Goal: Task Accomplishment & Management: Complete application form

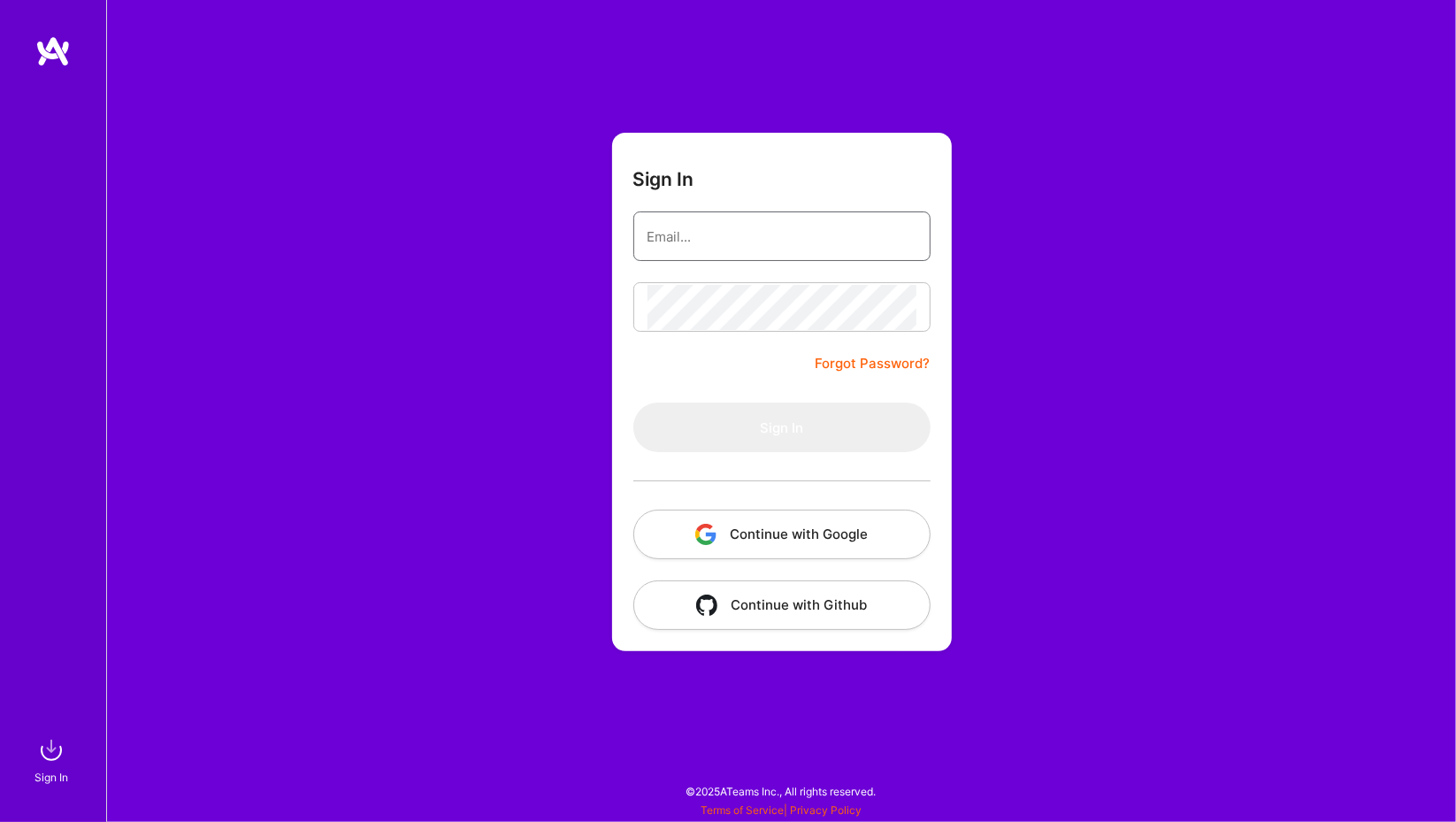
type input "[PERSON_NAME][EMAIL_ADDRESS][DOMAIN_NAME]"
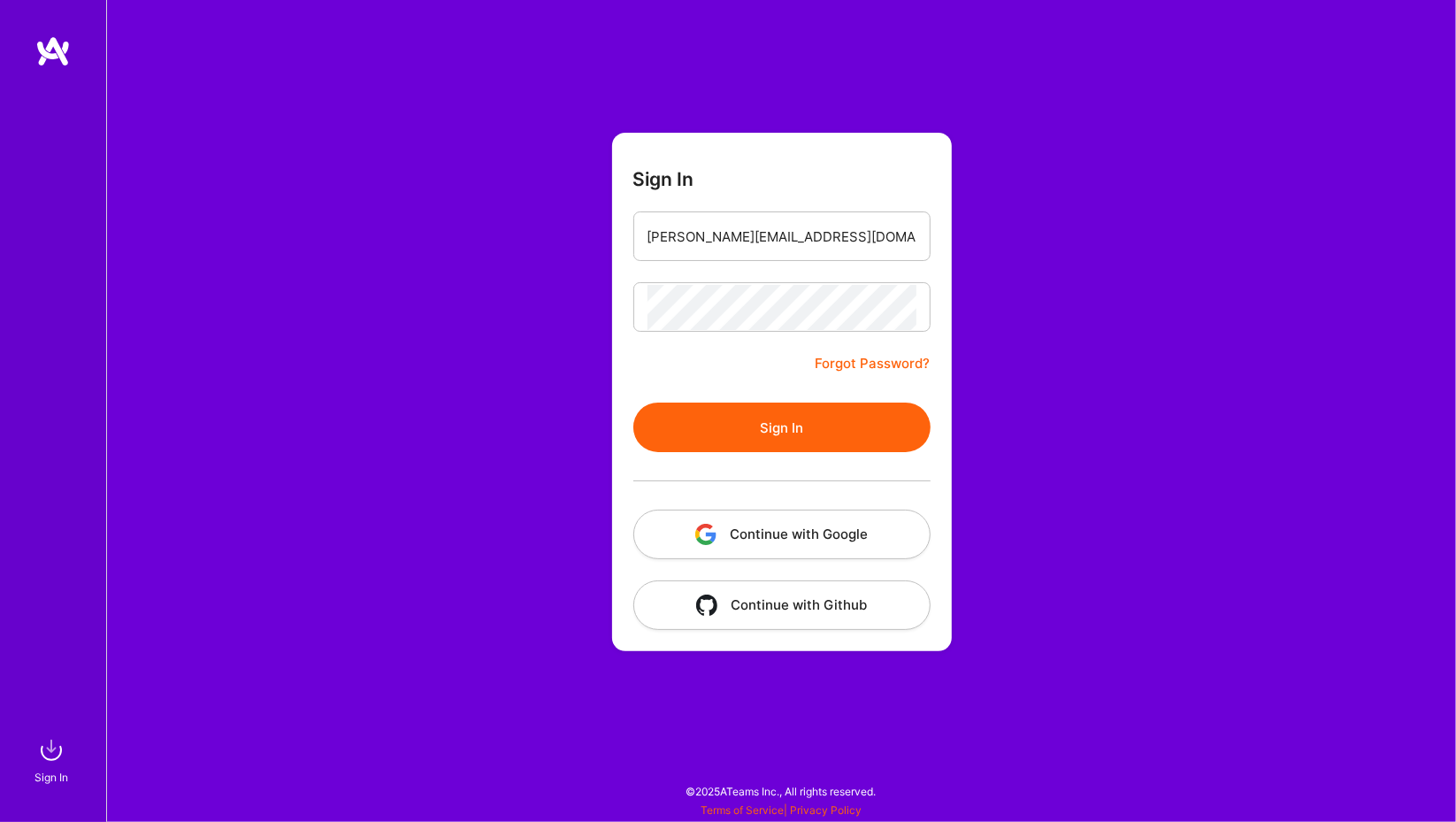
click at [657, 436] on button "Sign In" at bounding box center [783, 427] width 298 height 49
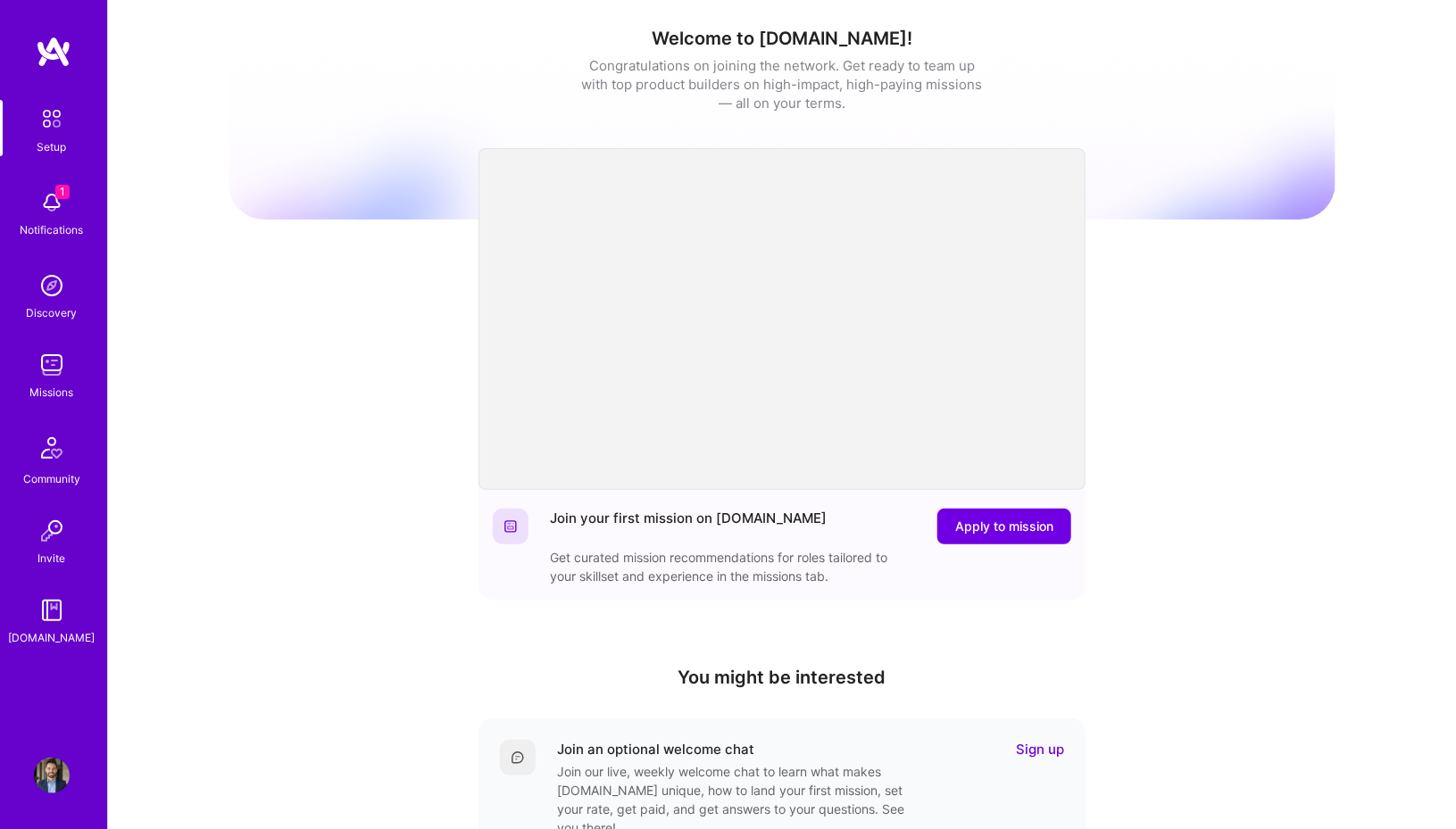
click at [44, 210] on img at bounding box center [52, 203] width 36 height 36
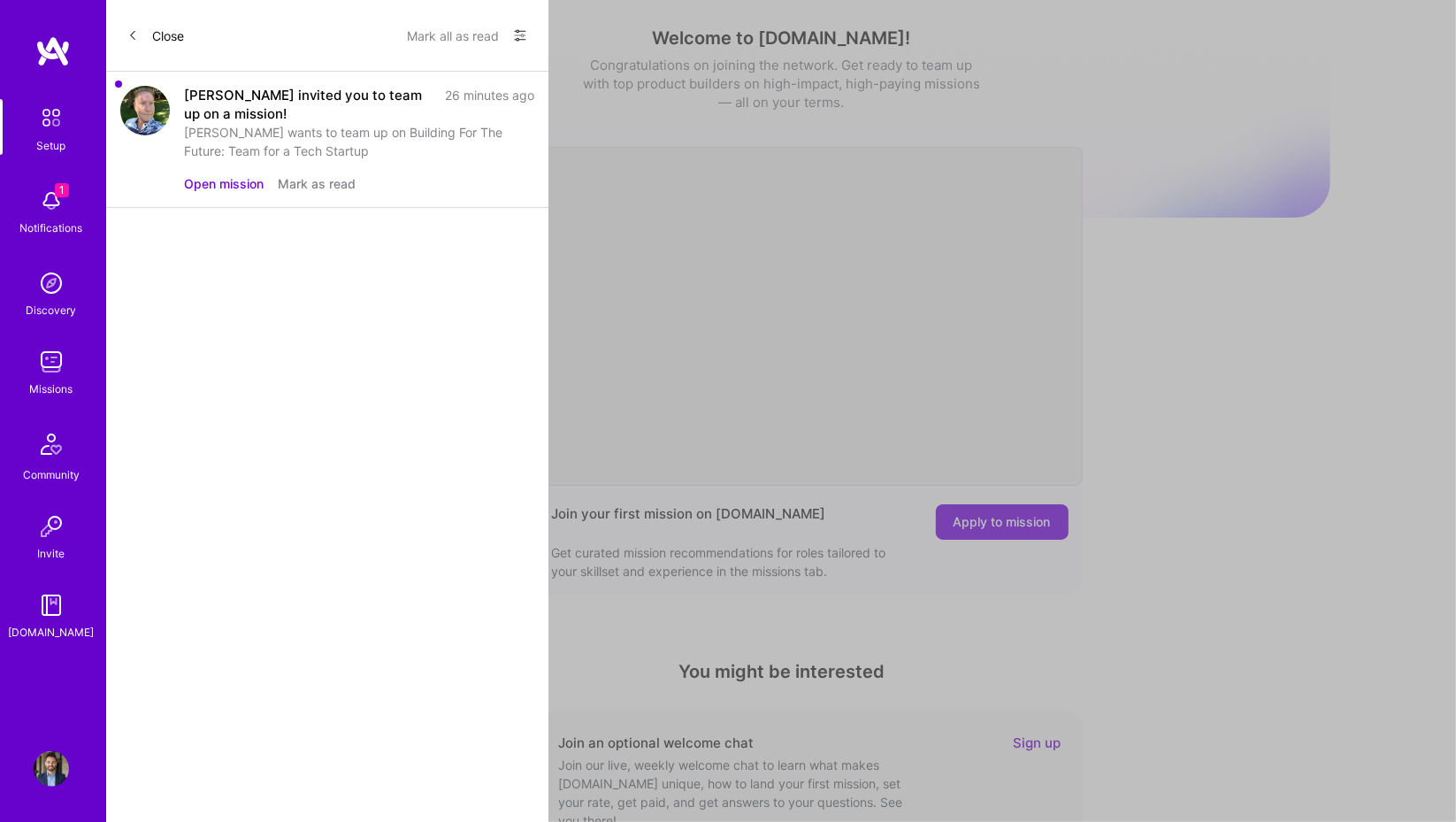
click at [239, 184] on button "Open mission" at bounding box center [224, 183] width 80 height 19
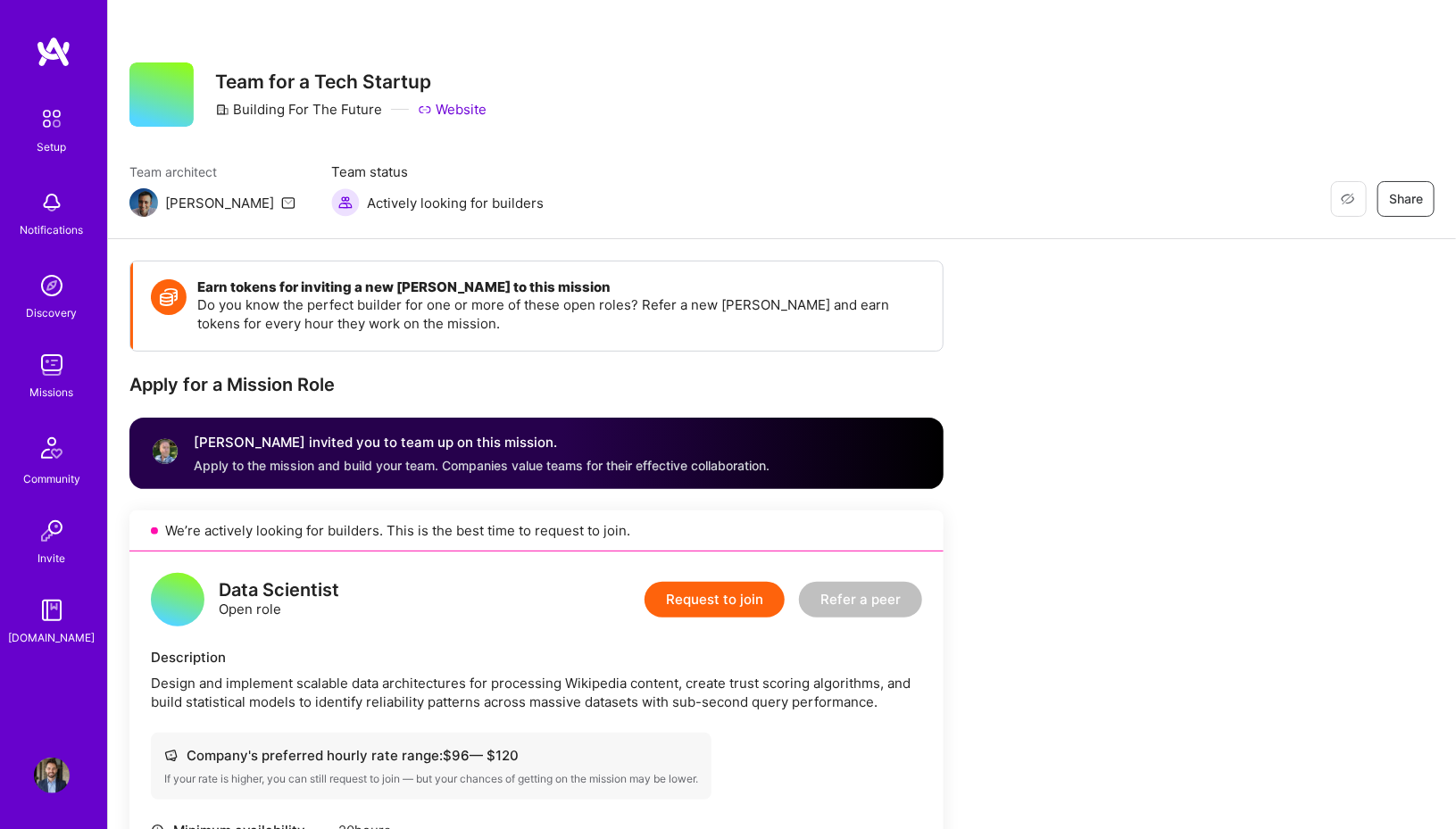
click at [448, 114] on link "Website" at bounding box center [452, 109] width 69 height 19
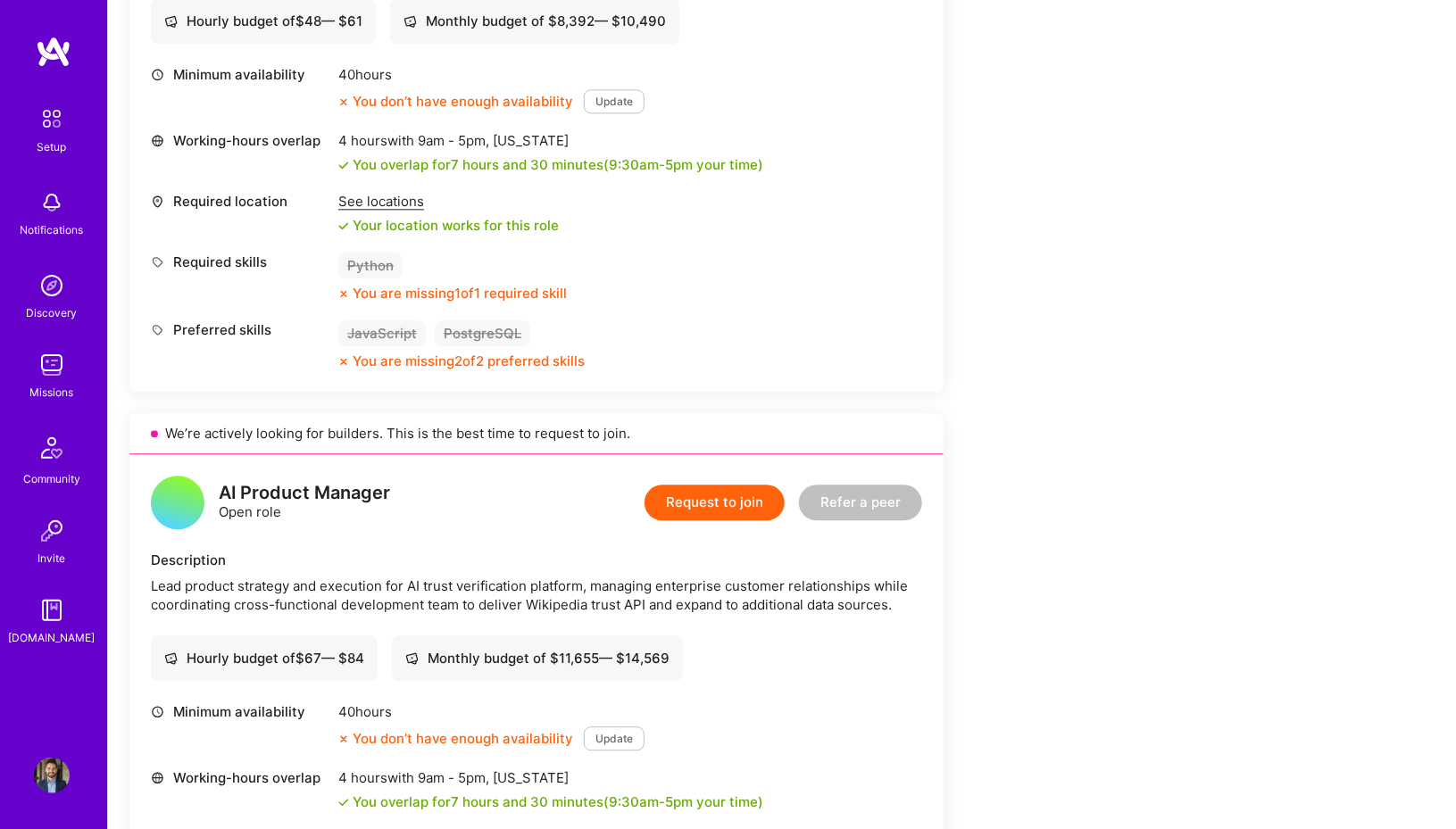
scroll to position [2141, 0]
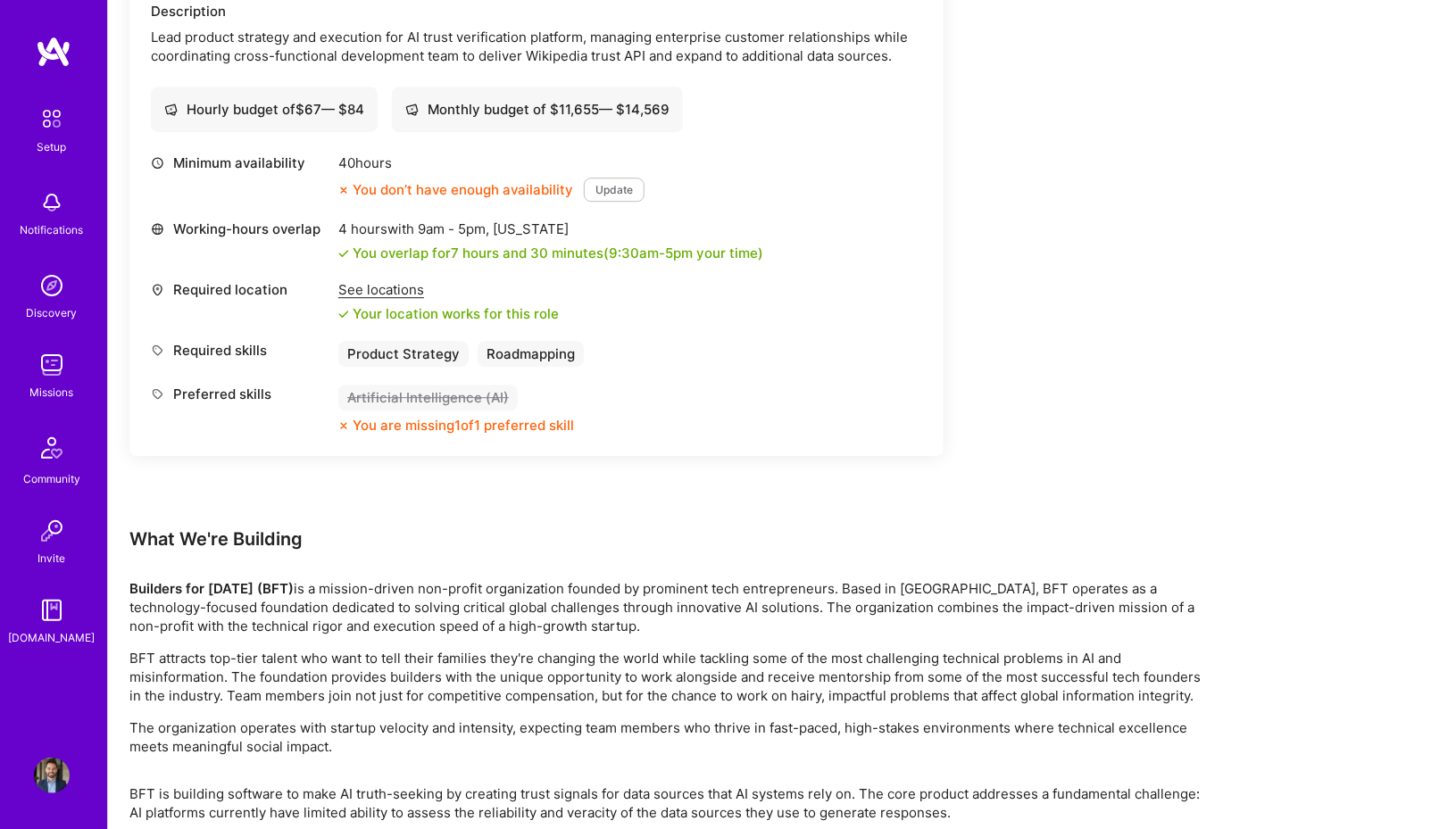
scroll to position [2765, 0]
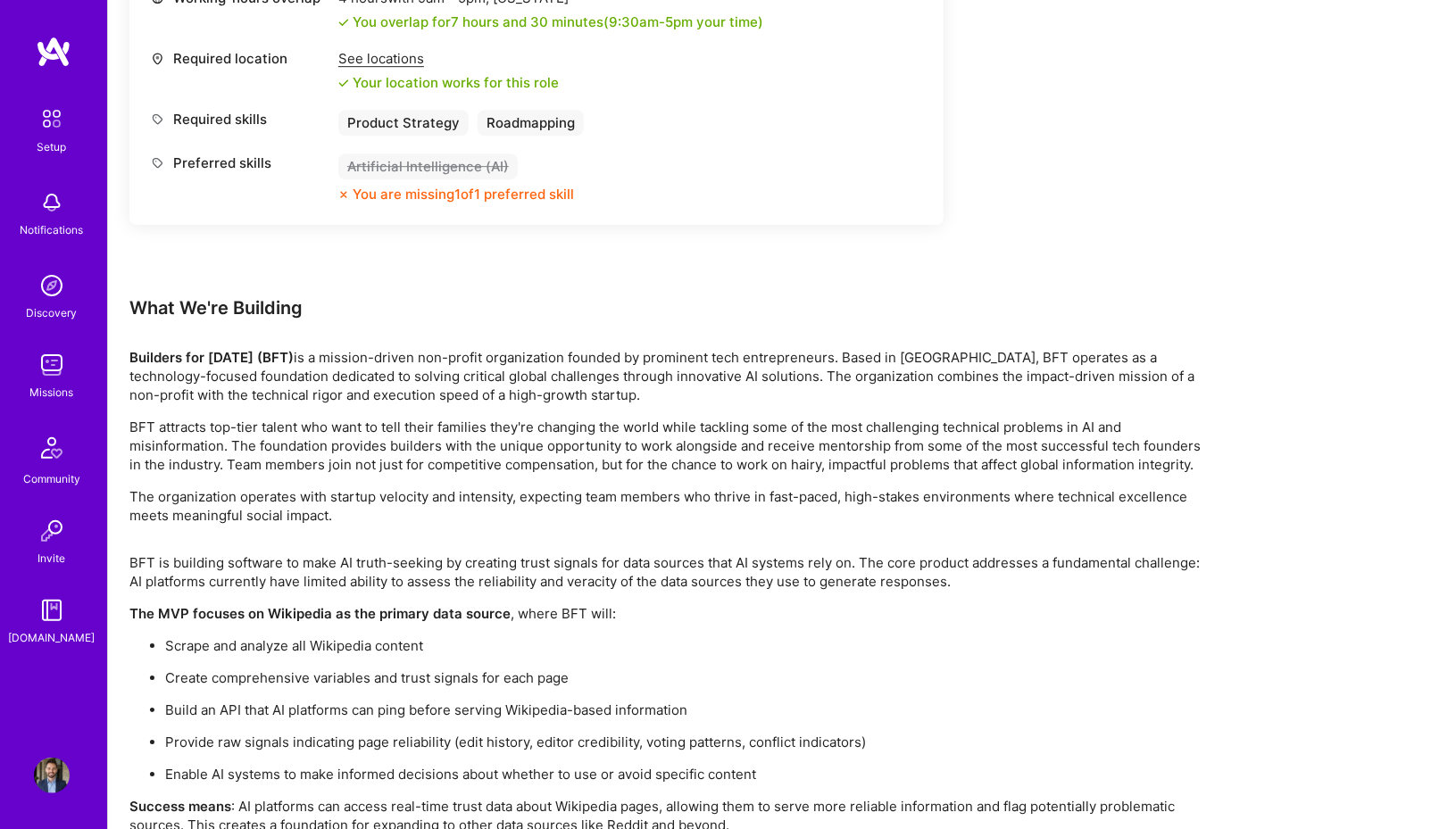
click at [560, 304] on div "What We're Building" at bounding box center [664, 307] width 1071 height 23
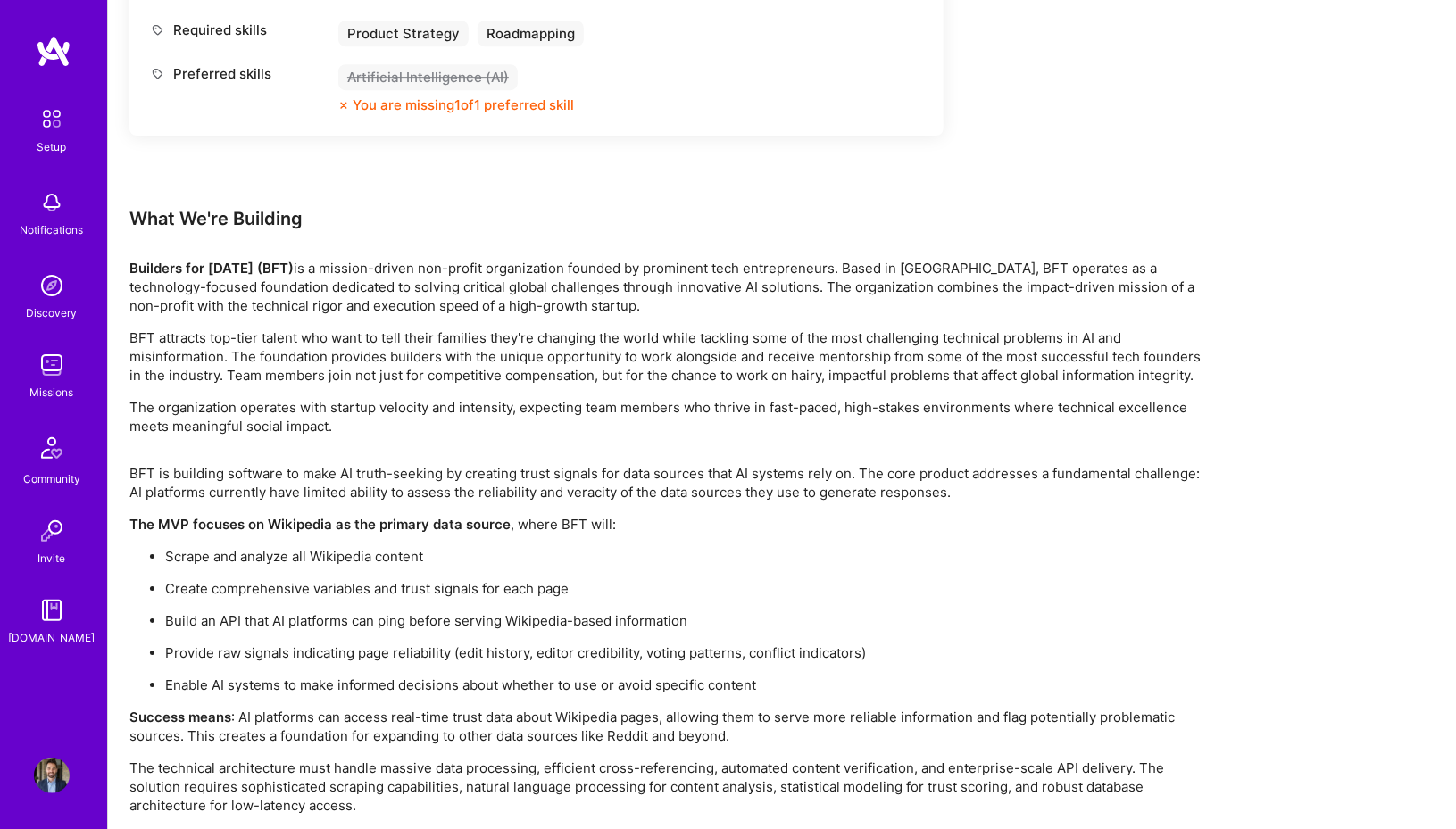
scroll to position [2924, 0]
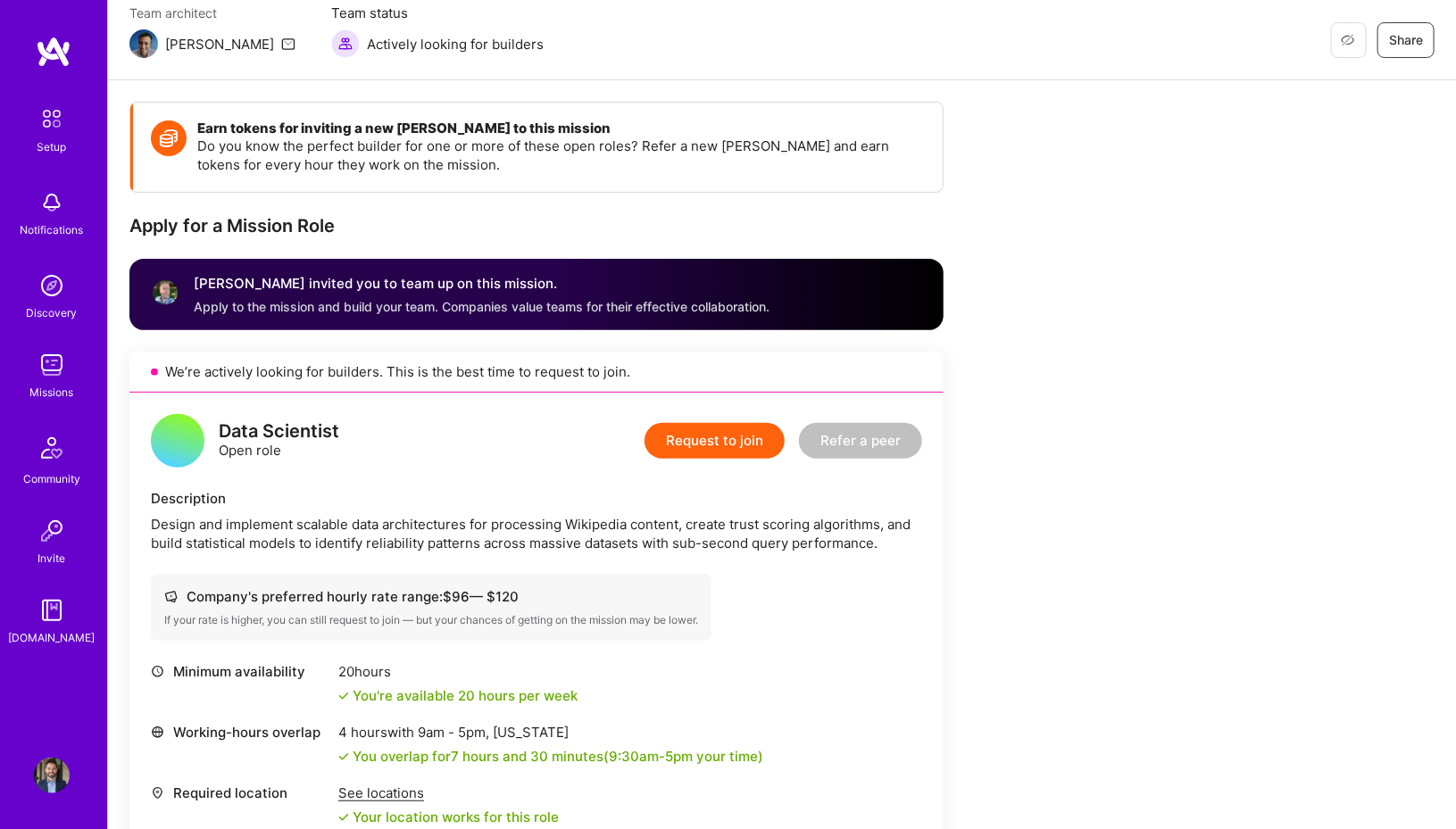
scroll to position [0, 0]
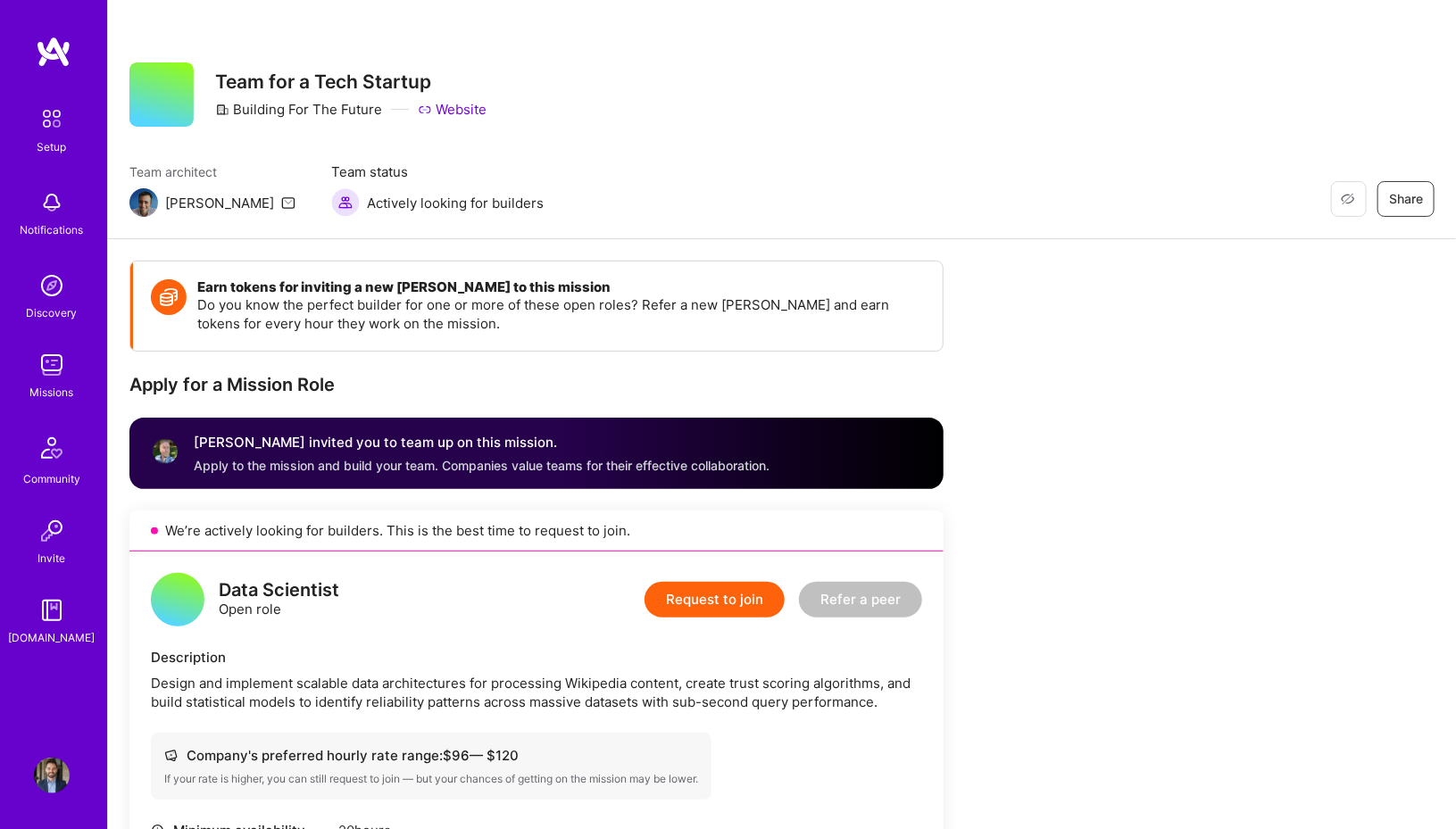
click at [447, 295] on p "Do you know the perfect builder for one or more of these open roles? Refer a ne…" at bounding box center [560, 314] width 727 height 38
click at [48, 225] on div "Notifications" at bounding box center [53, 230] width 64 height 19
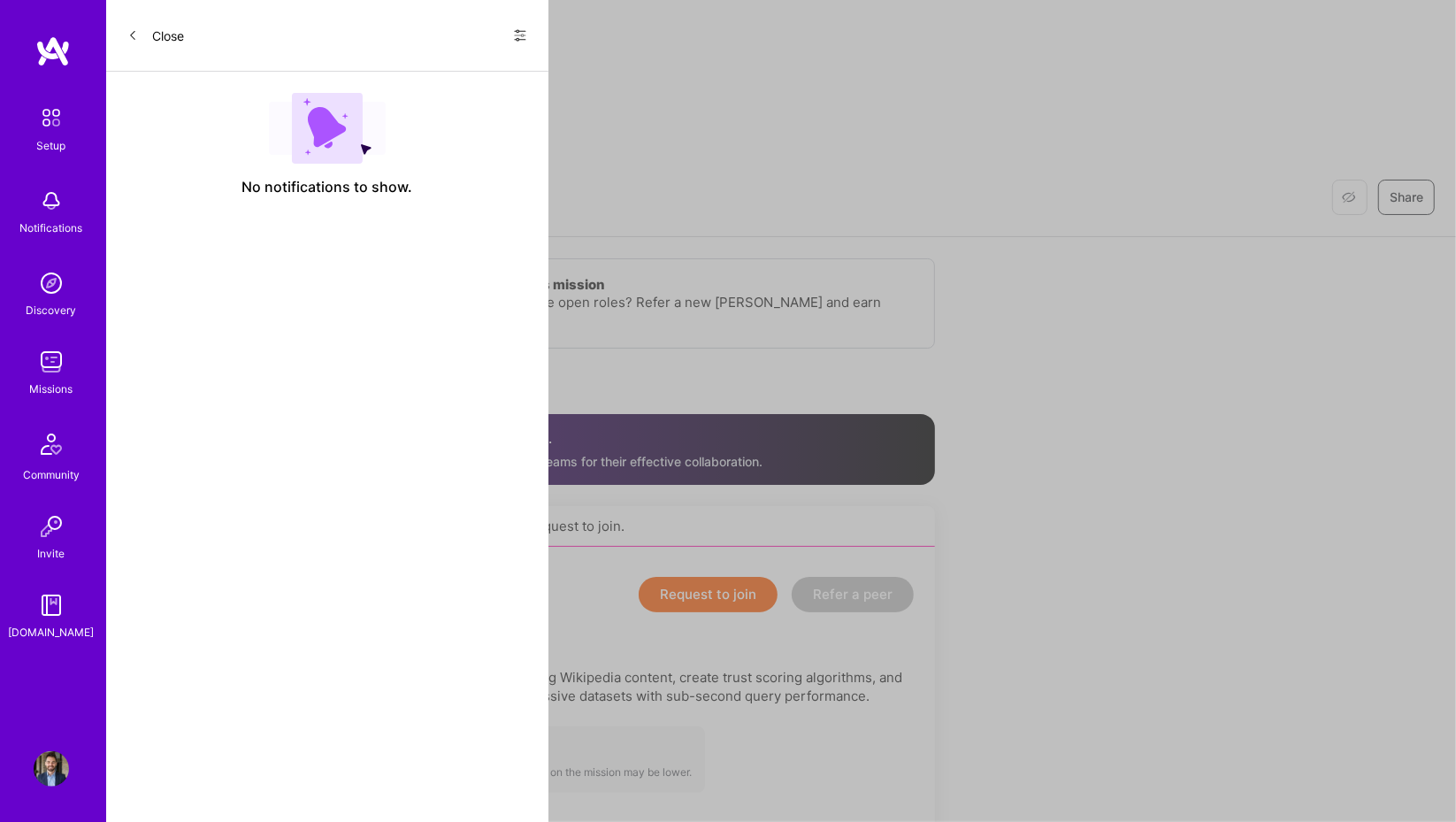
click at [140, 34] on button "Close" at bounding box center [155, 35] width 56 height 29
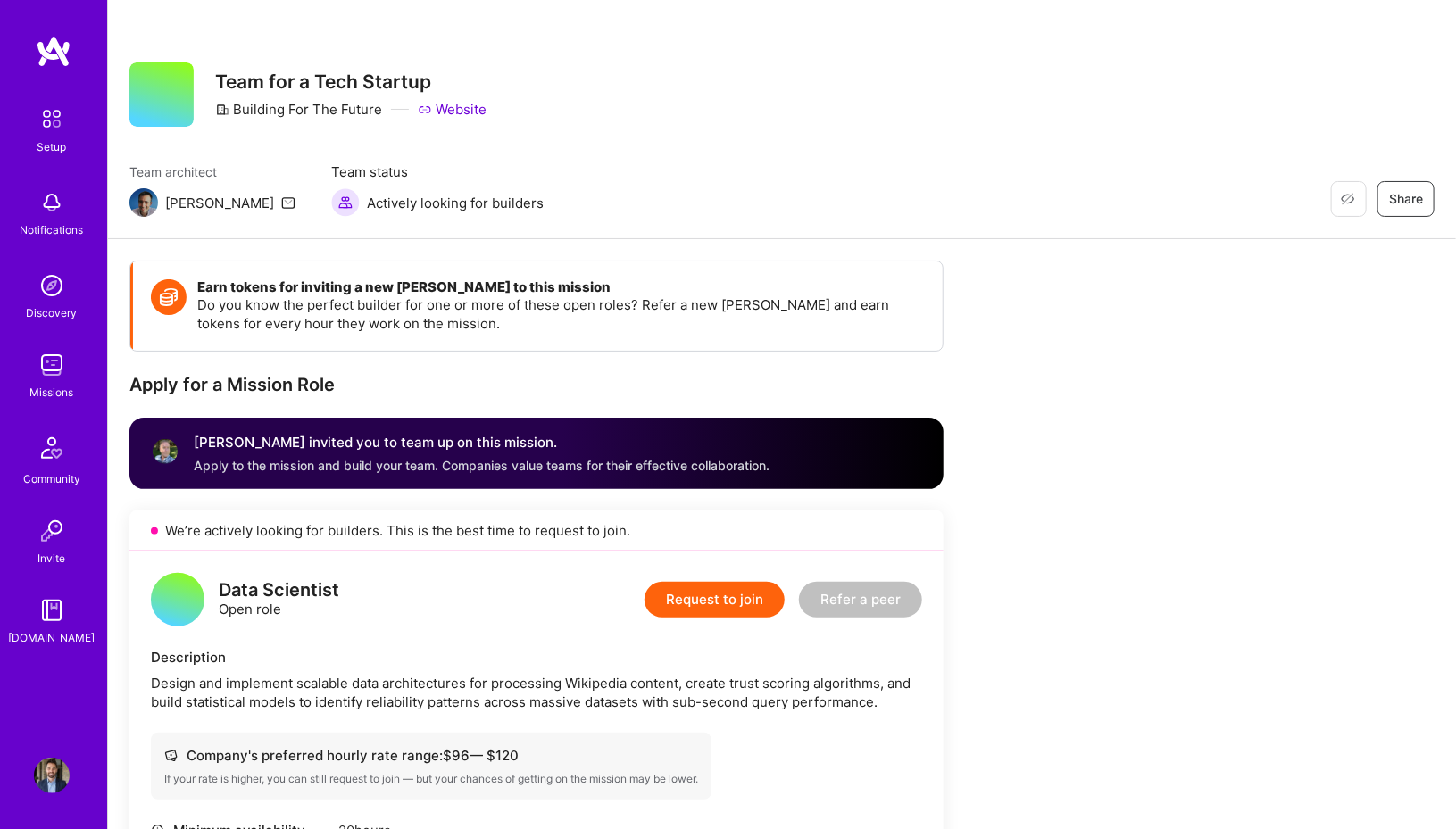
click at [485, 454] on div "[PERSON_NAME] invited you to team up on this mission. Apply to the mission and …" at bounding box center [481, 452] width 576 height 43
click at [423, 436] on div "[PERSON_NAME] invited you to team up on this mission." at bounding box center [481, 442] width 576 height 22
